Goal: Task Accomplishment & Management: Manage account settings

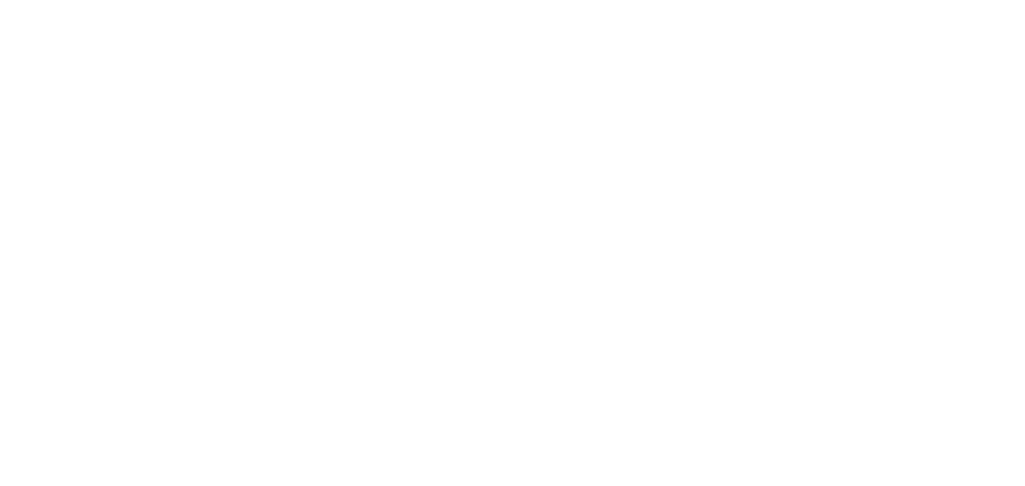
click at [385, 177] on div at bounding box center [512, 243] width 1025 height 486
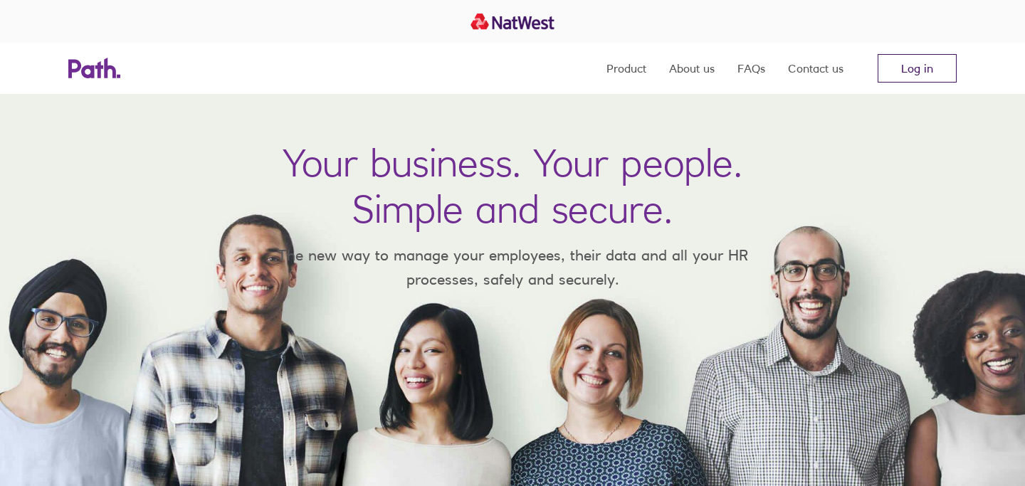
click at [888, 68] on link "Log in" at bounding box center [917, 68] width 79 height 28
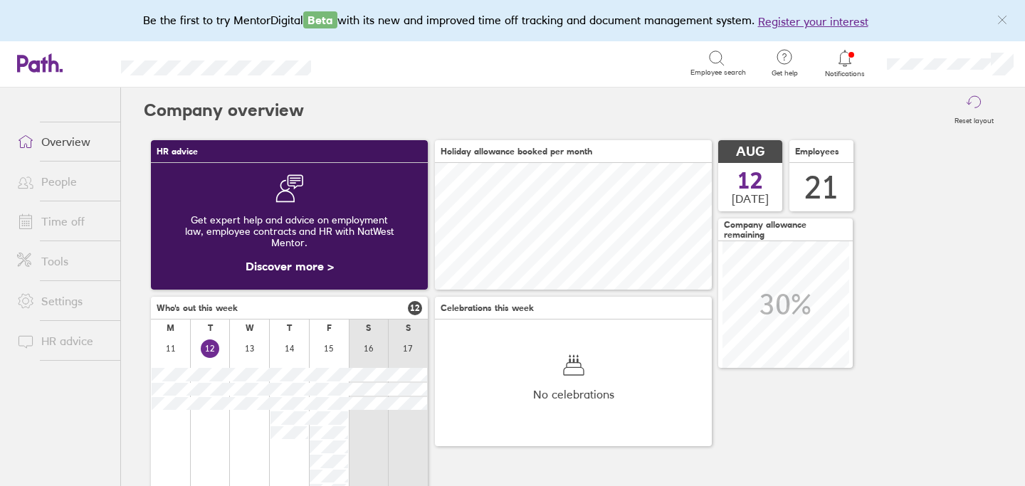
scroll to position [127, 277]
click at [60, 192] on link "People" at bounding box center [63, 181] width 115 height 28
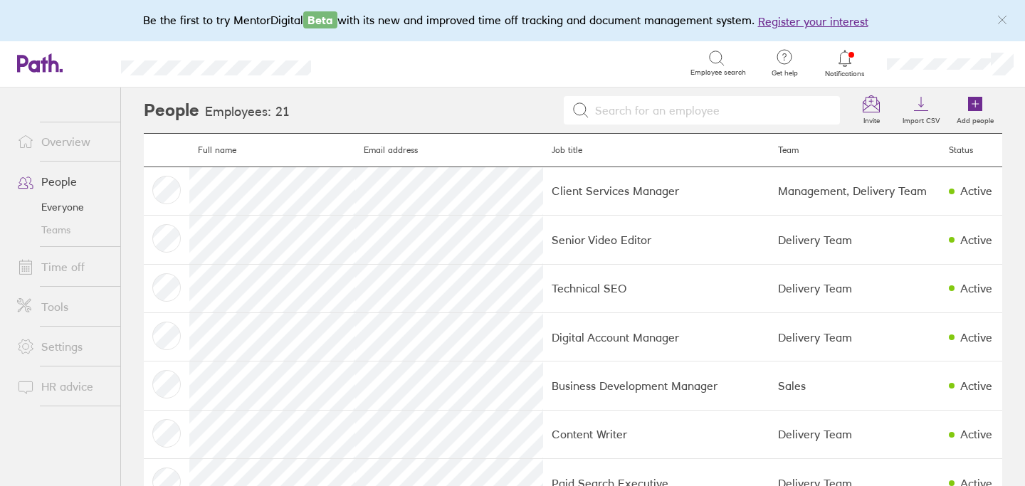
click at [66, 258] on link "Time off" at bounding box center [63, 267] width 115 height 28
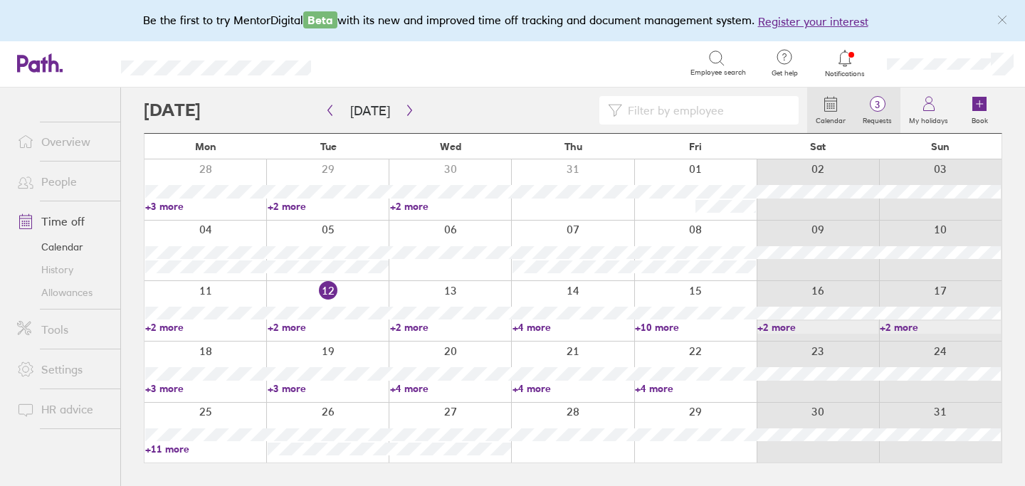
click at [885, 104] on span "3" at bounding box center [877, 104] width 46 height 11
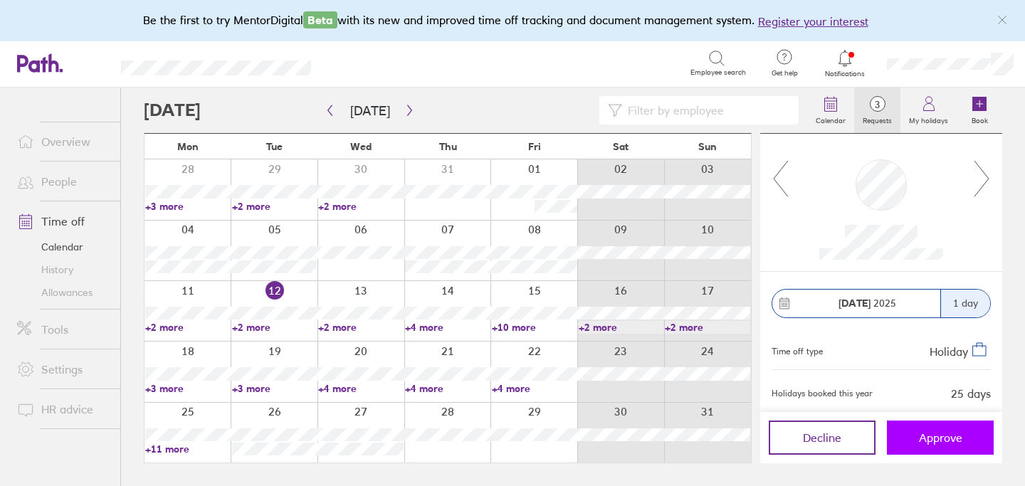
click at [944, 440] on span "Approve" at bounding box center [940, 437] width 43 height 13
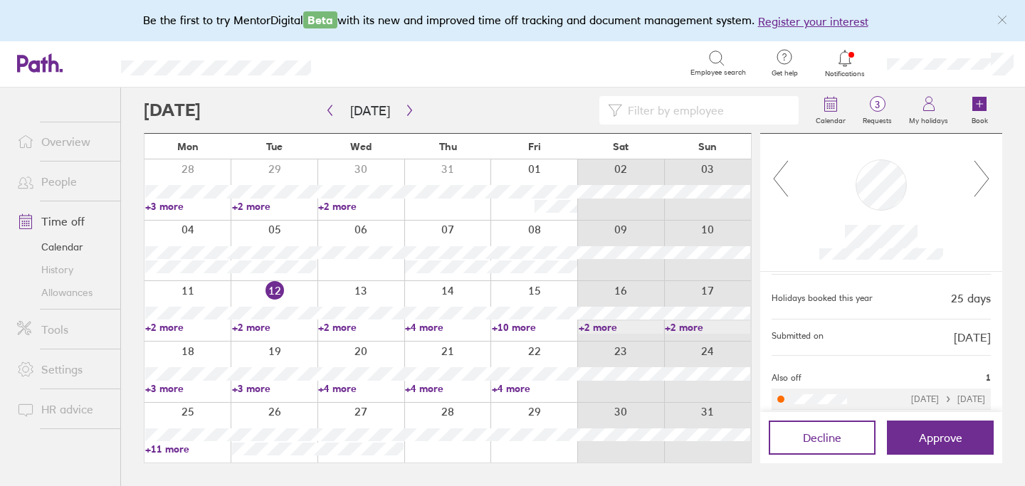
scroll to position [104, 0]
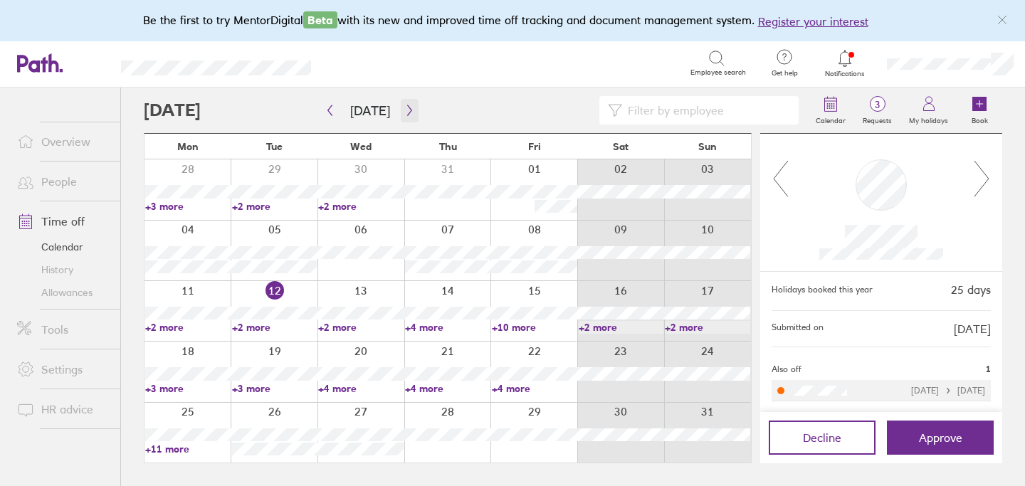
click at [404, 110] on icon "button" at bounding box center [409, 110] width 11 height 11
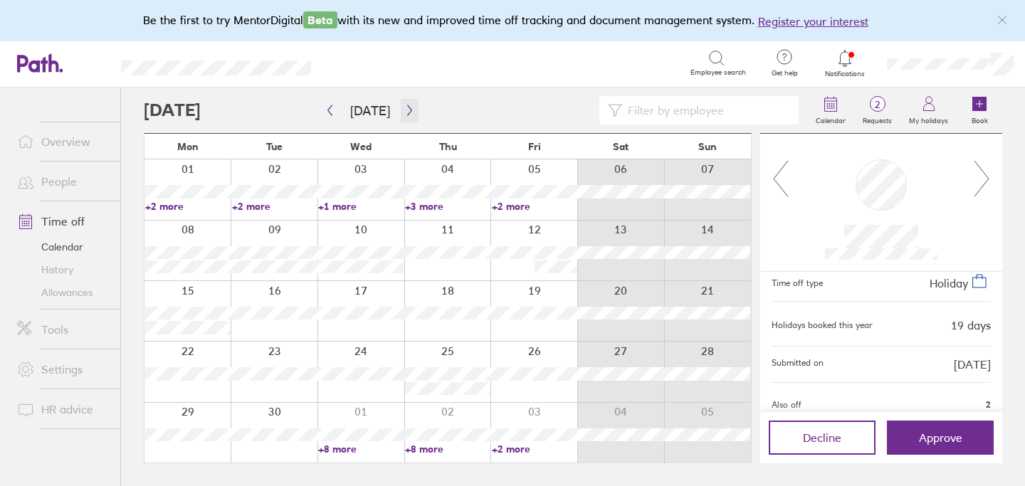
scroll to position [0, 0]
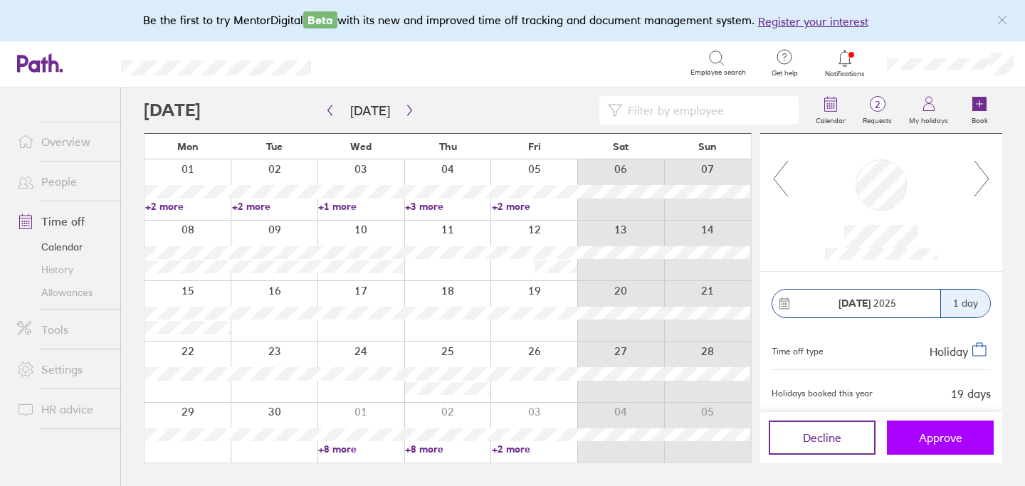
click at [930, 434] on span "Approve" at bounding box center [940, 437] width 43 height 13
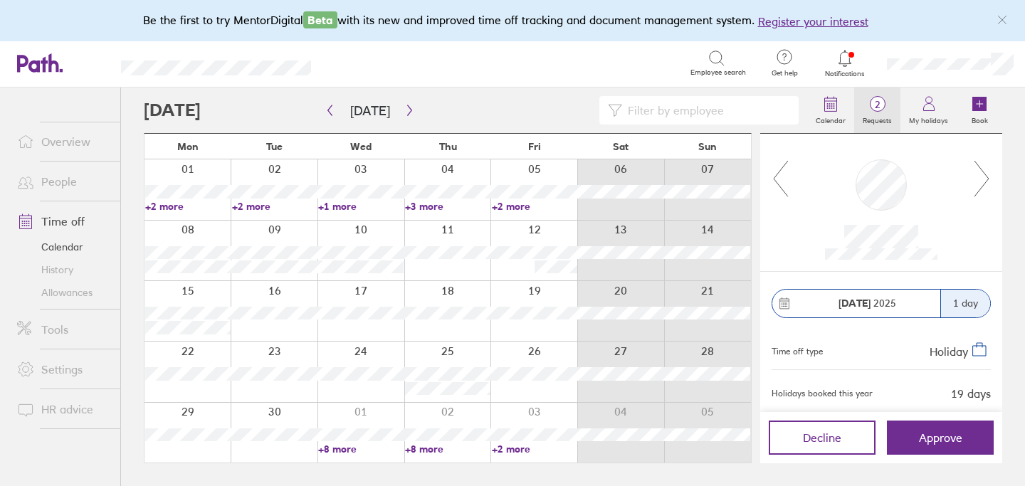
click at [869, 117] on label "Requests" at bounding box center [877, 118] width 46 height 13
click at [404, 112] on icon "button" at bounding box center [409, 110] width 11 height 11
